Goal: Task Accomplishment & Management: Use online tool/utility

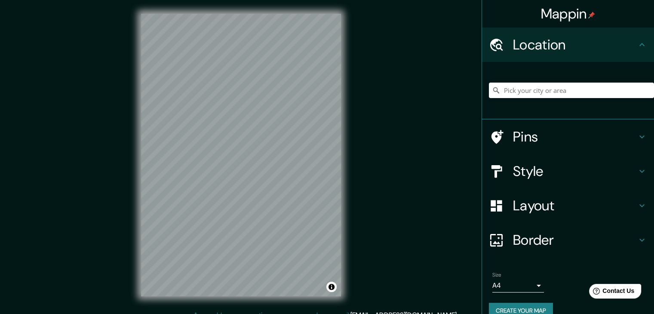
click at [591, 234] on h4 "Border" at bounding box center [575, 239] width 124 height 17
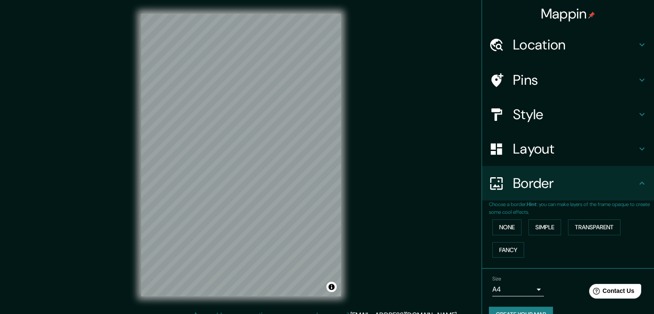
click at [588, 191] on h4 "Border" at bounding box center [575, 183] width 124 height 17
click at [637, 152] on icon at bounding box center [642, 149] width 10 height 10
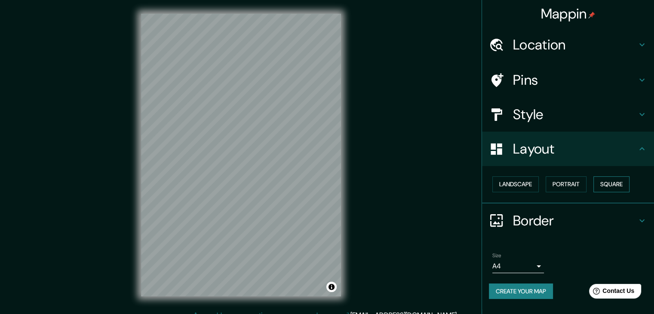
click at [625, 185] on button "Square" at bounding box center [612, 184] width 36 height 16
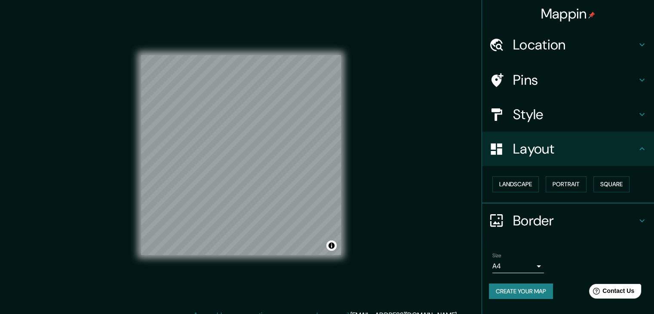
click at [561, 192] on div "Landscape Portrait Square" at bounding box center [571, 184] width 165 height 23
click at [561, 188] on button "Portrait" at bounding box center [566, 184] width 41 height 16
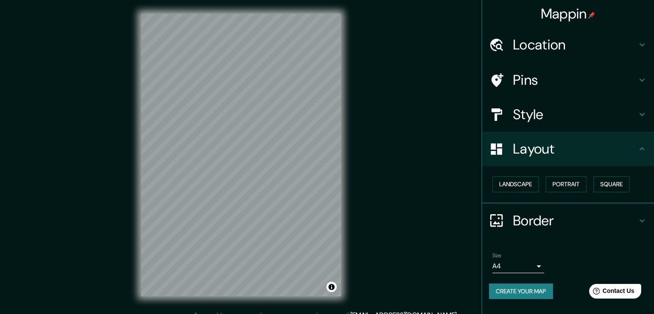
click at [514, 191] on div "Landscape Portrait Square" at bounding box center [571, 184] width 165 height 23
click at [514, 188] on button "Landscape" at bounding box center [516, 184] width 46 height 16
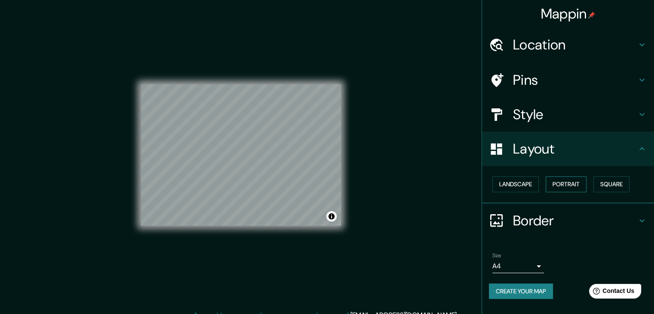
click at [562, 185] on button "Portrait" at bounding box center [566, 184] width 41 height 16
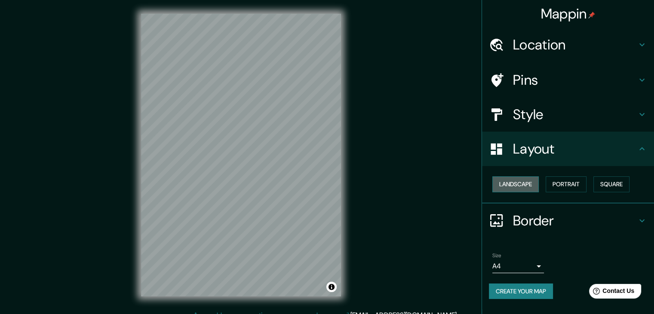
click at [511, 185] on button "Landscape" at bounding box center [516, 184] width 46 height 16
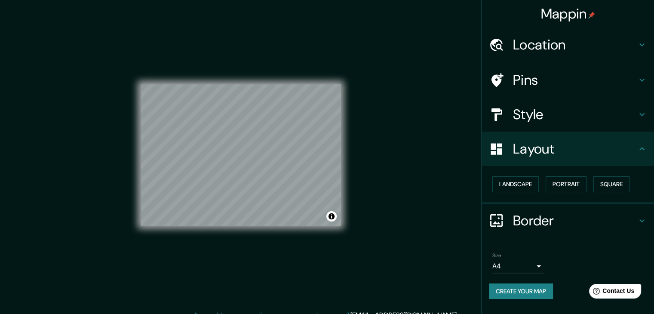
click at [205, 241] on div "© Mapbox © OpenStreetMap Improve this map" at bounding box center [241, 155] width 200 height 283
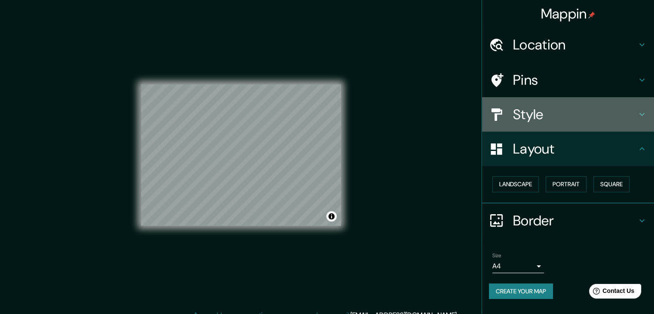
click at [544, 119] on h4 "Style" at bounding box center [575, 114] width 124 height 17
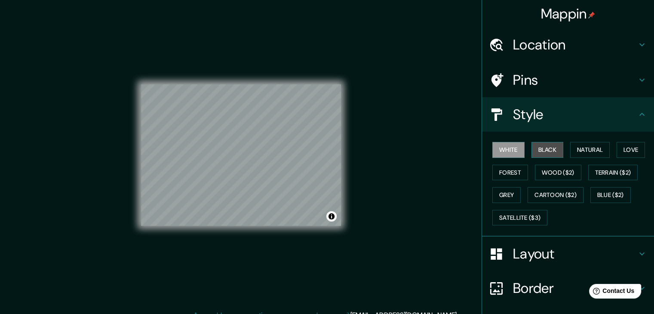
click at [549, 147] on button "Black" at bounding box center [548, 150] width 32 height 16
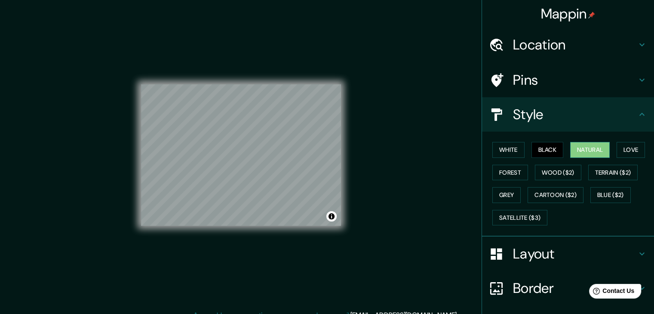
click at [566, 149] on div "White Black Natural Love Forest Wood ($2) Terrain ($2) Grey Cartoon ($2) Blue (…" at bounding box center [571, 184] width 165 height 90
click at [570, 149] on button "Natural" at bounding box center [590, 150] width 40 height 16
click at [505, 169] on button "Forest" at bounding box center [511, 173] width 36 height 16
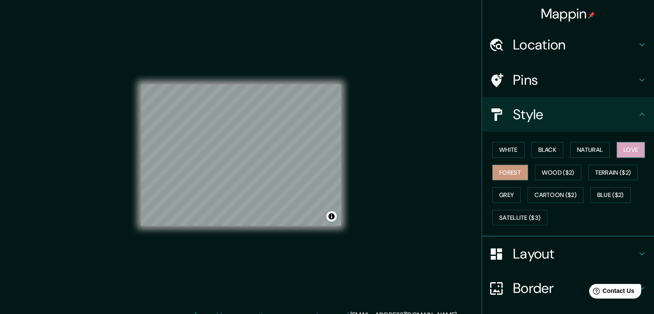
click at [621, 150] on button "Love" at bounding box center [631, 150] width 28 height 16
click at [506, 194] on button "Grey" at bounding box center [507, 195] width 28 height 16
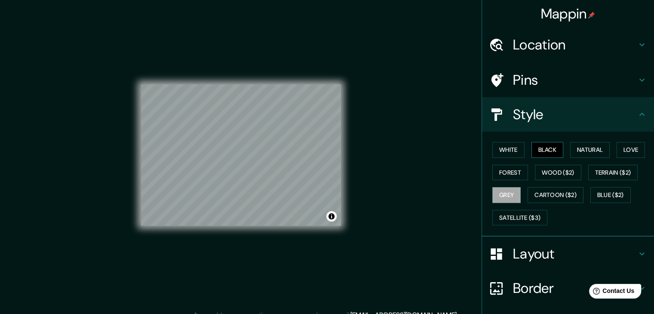
click at [540, 151] on button "Black" at bounding box center [548, 150] width 32 height 16
click at [580, 150] on button "Natural" at bounding box center [590, 150] width 40 height 16
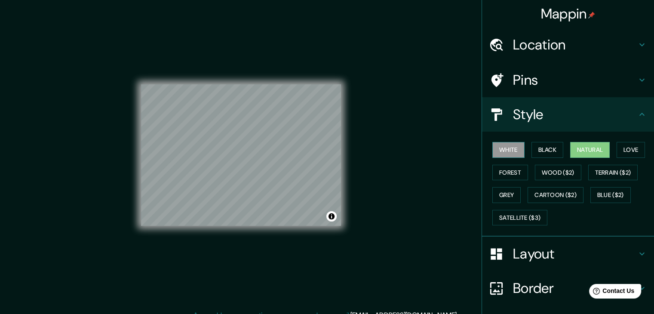
click at [508, 149] on button "White" at bounding box center [509, 150] width 32 height 16
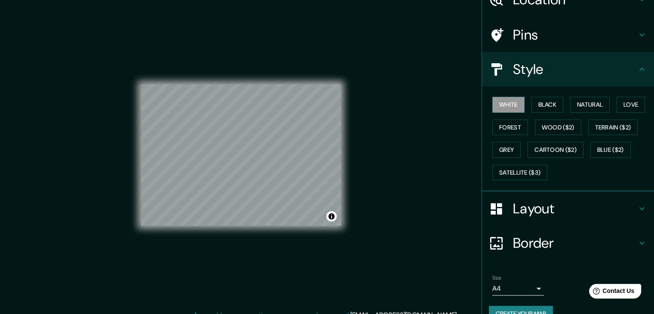
scroll to position [62, 0]
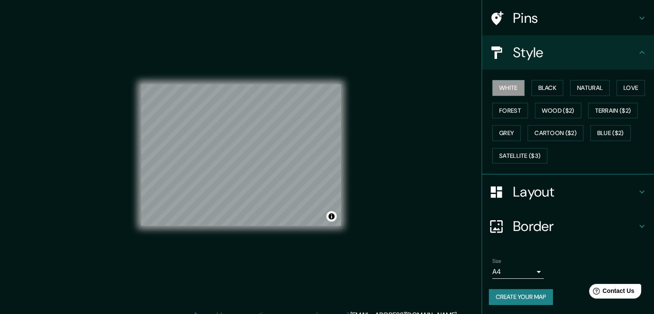
click at [541, 291] on button "Create your map" at bounding box center [521, 297] width 64 height 16
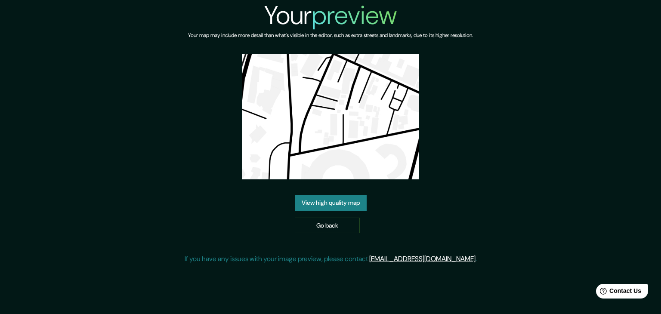
click at [304, 200] on link "View high quality map" at bounding box center [331, 203] width 72 height 16
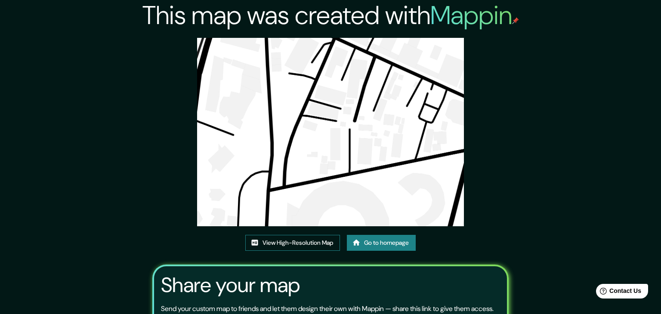
click at [272, 235] on link "View High-Resolution Map" at bounding box center [292, 243] width 95 height 16
